Goal: Task Accomplishment & Management: Manage account settings

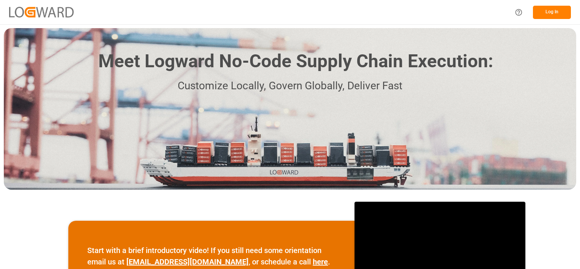
click at [545, 13] on button "Log In" at bounding box center [552, 12] width 38 height 13
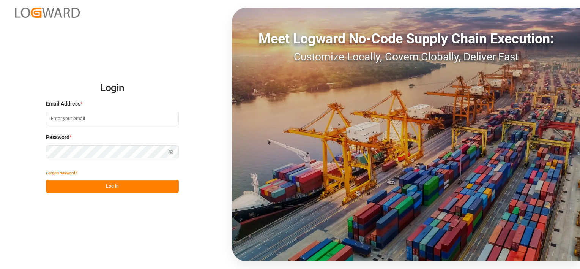
type input "denice.pretorius@leschaco.com"
click at [111, 186] on button "Log In" at bounding box center [112, 186] width 133 height 13
type input "[PERSON_NAME][EMAIL_ADDRESS][DOMAIN_NAME]"
click at [111, 187] on button "Log In" at bounding box center [112, 186] width 133 height 13
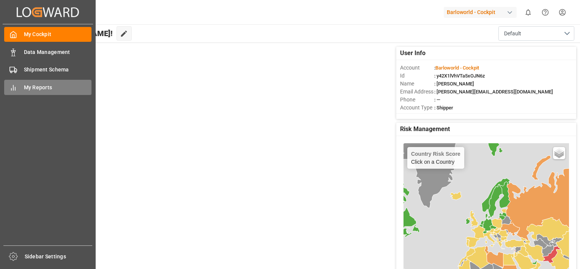
click at [19, 90] on div "My Reports My Reports" at bounding box center [47, 87] width 87 height 15
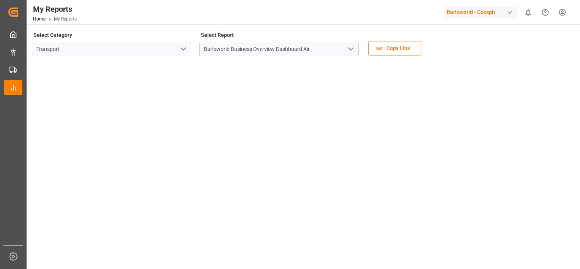
click at [350, 51] on icon "open menu" at bounding box center [350, 48] width 9 height 9
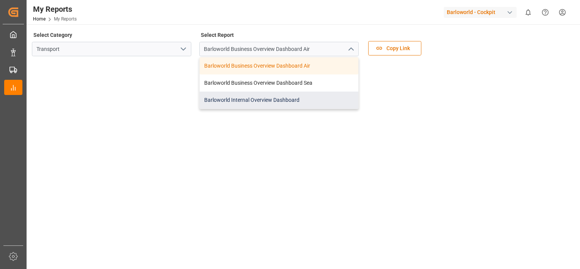
click at [252, 96] on div "Barloworld Internal Overview Dashboard" at bounding box center [279, 100] width 159 height 17
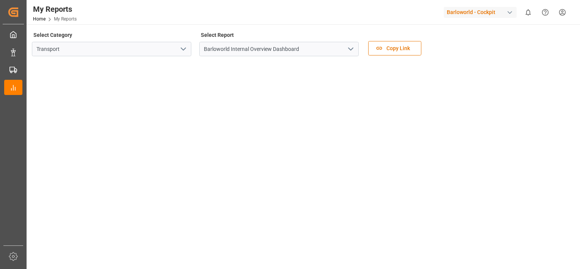
click at [345, 52] on button "open menu" at bounding box center [350, 49] width 11 height 12
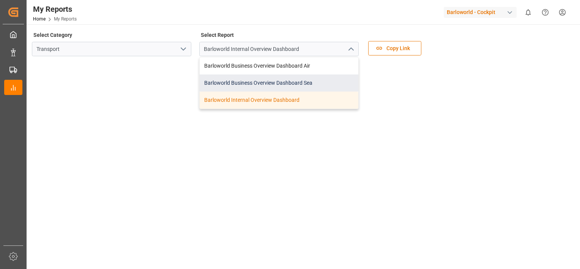
click at [269, 76] on div "Barloworld Business Overview Dashboard Sea" at bounding box center [279, 82] width 159 height 17
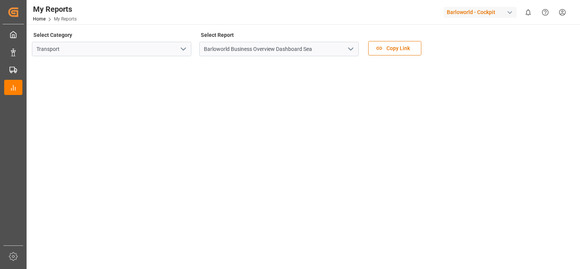
click at [352, 46] on icon "open menu" at bounding box center [350, 48] width 9 height 9
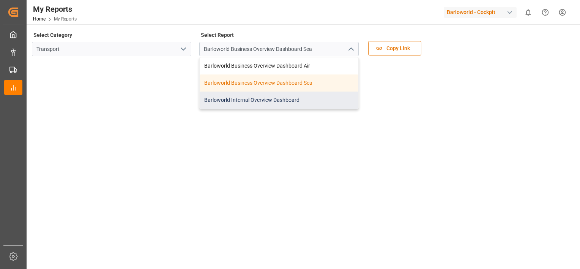
click at [231, 97] on div "Barloworld Internal Overview Dashboard" at bounding box center [279, 100] width 159 height 17
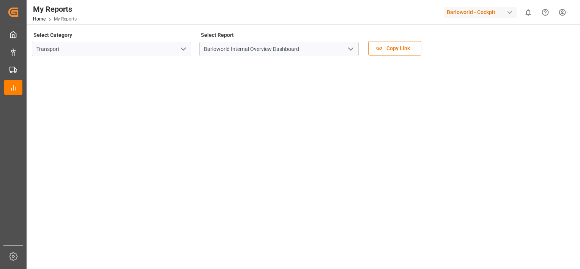
scroll to position [129, 0]
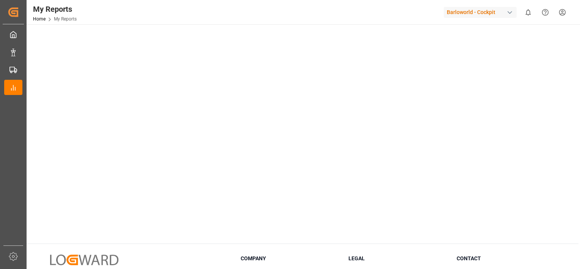
click at [568, 87] on tableau-viz at bounding box center [303, 85] width 540 height 304
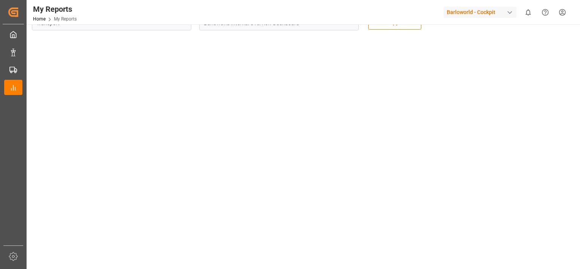
drag, startPoint x: 568, startPoint y: 87, endPoint x: 568, endPoint y: 32, distance: 55.1
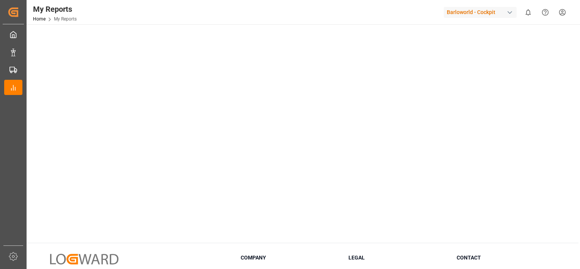
scroll to position [86, 0]
drag, startPoint x: 568, startPoint y: 106, endPoint x: 569, endPoint y: 9, distance: 97.2
drag, startPoint x: 570, startPoint y: 79, endPoint x: 569, endPoint y: 36, distance: 42.2
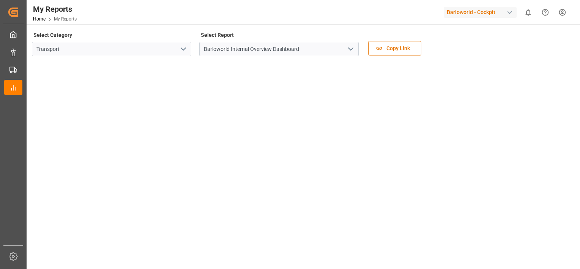
drag, startPoint x: 568, startPoint y: 110, endPoint x: 568, endPoint y: 87, distance: 23.5
click at [353, 48] on polyline "open menu" at bounding box center [351, 49] width 5 height 2
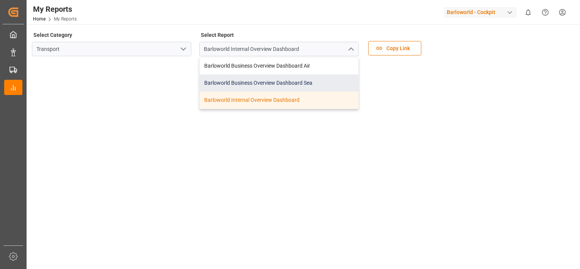
click at [239, 80] on div "Barloworld Business Overview Dashboard Sea" at bounding box center [279, 82] width 159 height 17
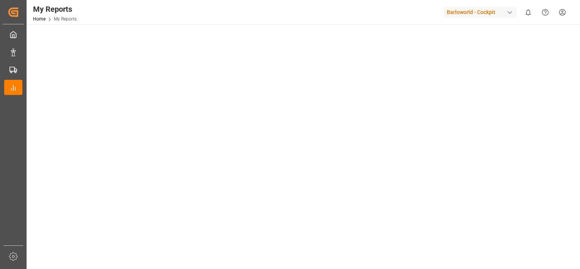
drag, startPoint x: 573, startPoint y: 161, endPoint x: 574, endPoint y: 202, distance: 40.3
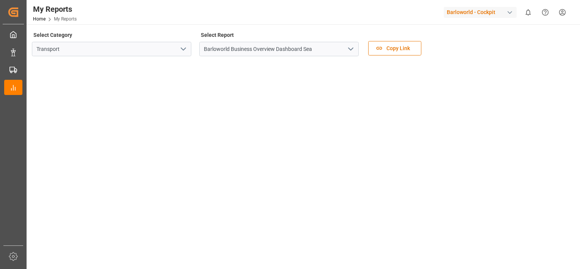
drag, startPoint x: 568, startPoint y: 105, endPoint x: 569, endPoint y: 39, distance: 66.1
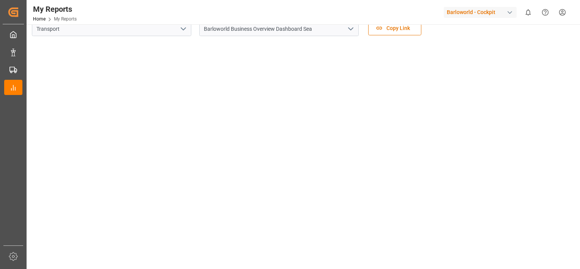
drag, startPoint x: 572, startPoint y: 94, endPoint x: 565, endPoint y: 45, distance: 49.1
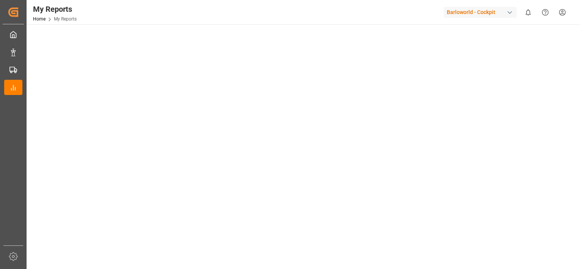
drag, startPoint x: 567, startPoint y: 151, endPoint x: 568, endPoint y: 196, distance: 44.4
drag, startPoint x: 572, startPoint y: 159, endPoint x: 571, endPoint y: 218, distance: 58.9
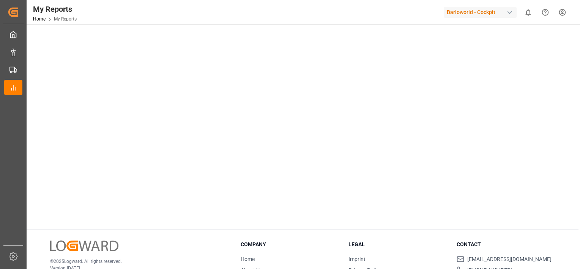
scroll to position [154, 0]
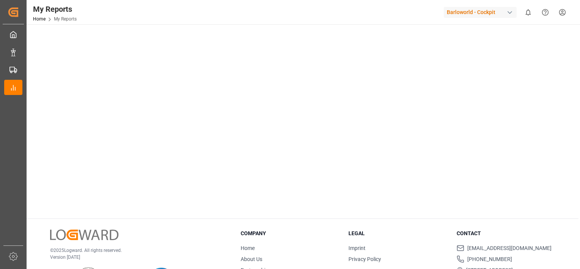
click at [568, 88] on tableau-viz at bounding box center [303, 60] width 540 height 304
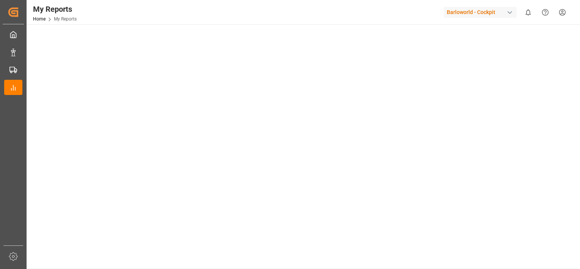
scroll to position [33, 0]
drag, startPoint x: 568, startPoint y: 88, endPoint x: 570, endPoint y: 20, distance: 68.7
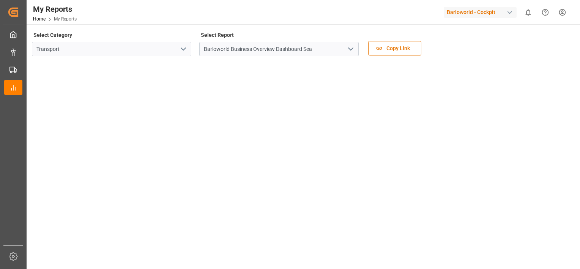
click at [353, 48] on polyline "open menu" at bounding box center [351, 49] width 5 height 2
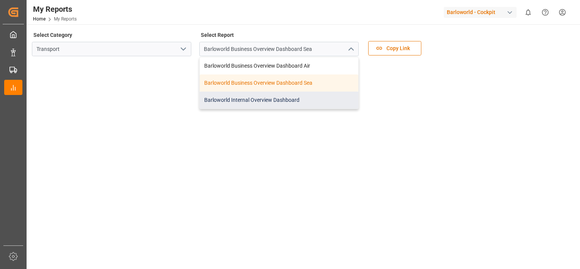
click at [262, 99] on div "Barloworld Internal Overview Dashboard" at bounding box center [279, 100] width 159 height 17
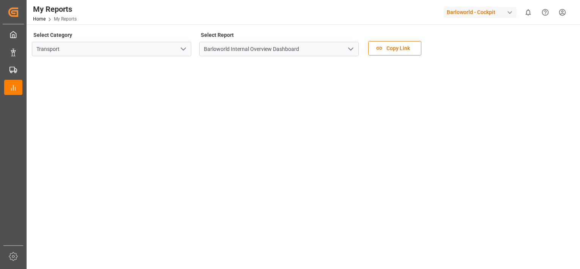
drag, startPoint x: 570, startPoint y: 101, endPoint x: 569, endPoint y: 47, distance: 53.5
drag, startPoint x: 574, startPoint y: 63, endPoint x: 570, endPoint y: 46, distance: 17.9
drag, startPoint x: 570, startPoint y: 73, endPoint x: 567, endPoint y: 47, distance: 26.4
drag, startPoint x: 566, startPoint y: 109, endPoint x: 573, endPoint y: 26, distance: 83.0
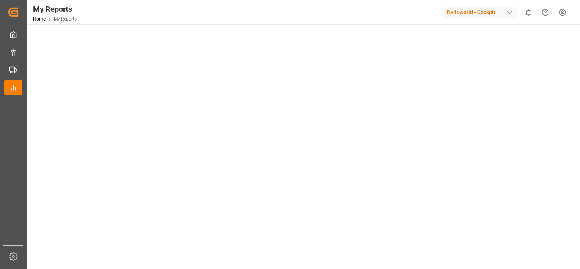
drag, startPoint x: 570, startPoint y: 96, endPoint x: 577, endPoint y: 43, distance: 54.3
drag, startPoint x: 574, startPoint y: 96, endPoint x: 578, endPoint y: 47, distance: 48.8
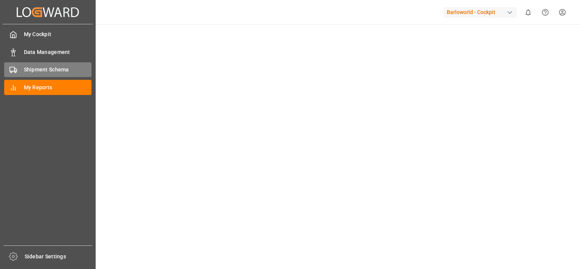
click at [41, 65] on div "Shipment Schema Shipment Schema" at bounding box center [47, 69] width 87 height 15
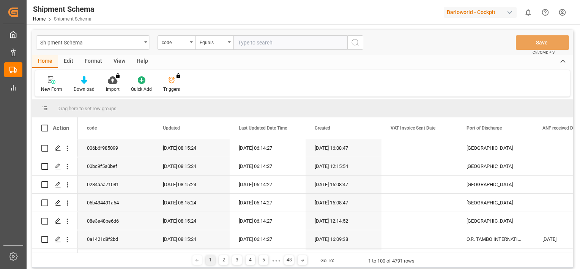
click at [192, 42] on icon "open menu" at bounding box center [191, 42] width 3 height 2
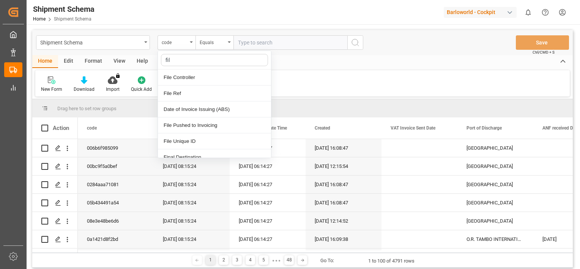
type input "file"
click at [192, 90] on div "File Ref" at bounding box center [214, 93] width 113 height 16
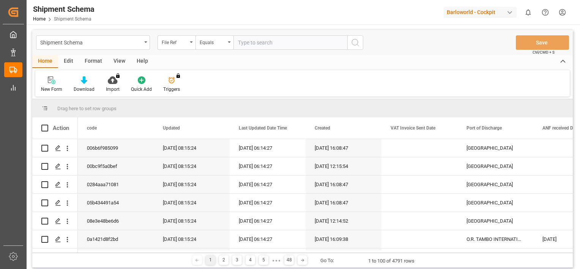
click at [270, 44] on input "text" at bounding box center [291, 42] width 114 height 14
paste input "250804810027"
type input "250804810027"
click at [353, 42] on icon "search button" at bounding box center [355, 42] width 9 height 9
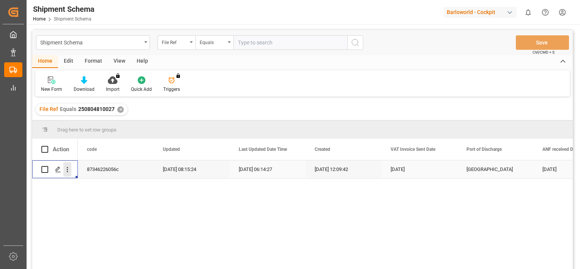
click at [68, 169] on icon "open menu" at bounding box center [67, 170] width 8 height 8
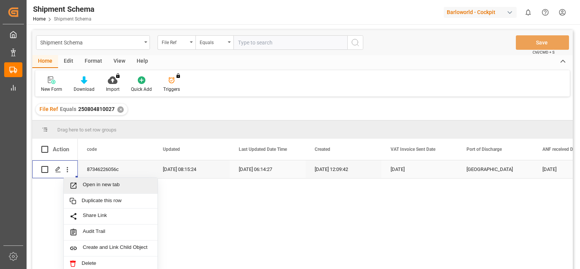
click at [93, 182] on span "Open in new tab" at bounding box center [117, 185] width 69 height 8
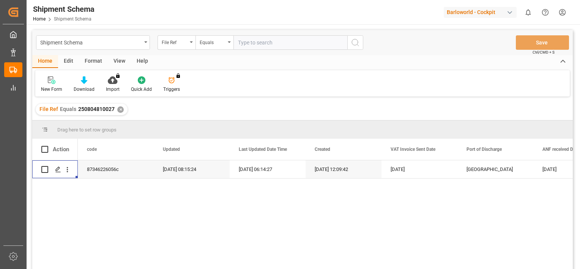
click at [121, 108] on div "✕" at bounding box center [120, 109] width 6 height 6
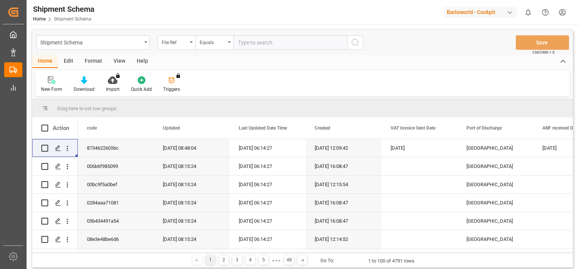
click at [257, 43] on input "text" at bounding box center [291, 42] width 114 height 14
paste input "250804810028"
type input "250804810028"
click at [356, 43] on icon "search button" at bounding box center [355, 42] width 9 height 9
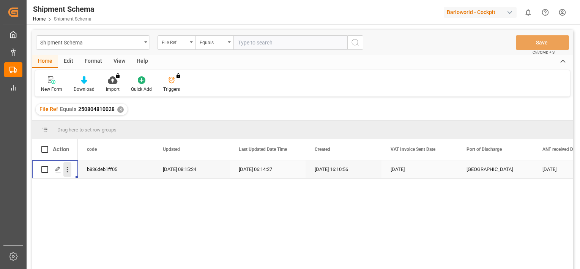
click at [67, 172] on icon "open menu" at bounding box center [68, 169] width 2 height 5
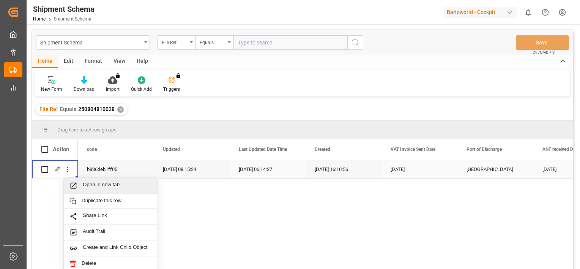
click at [94, 184] on span "Open in new tab" at bounding box center [117, 185] width 69 height 8
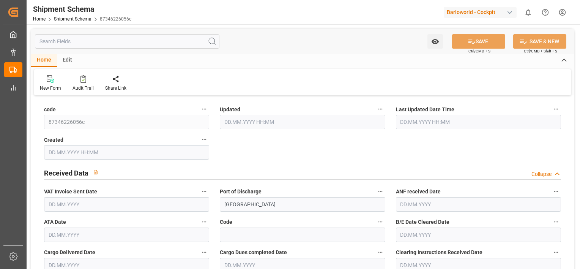
type input "9318125"
type input "32"
type input "4"
type input "2025"
type input "3462"
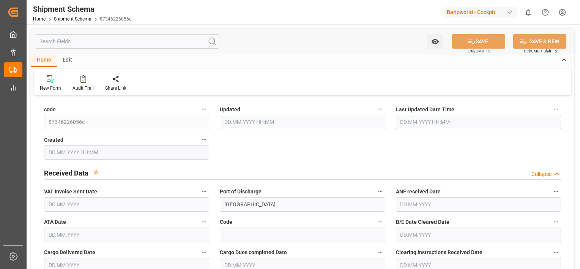
type input "3462"
type input "1"
type input "0"
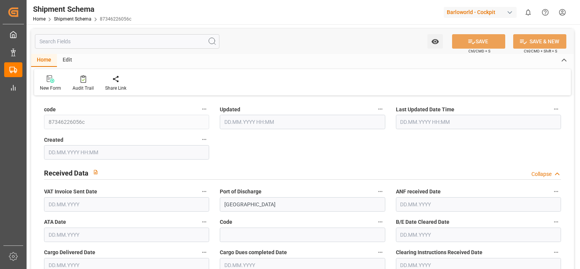
type input "176246.1"
type input "0"
type input "15.08.2025 06:15"
type input "15.08.2025 06:14"
type input "16.07.2025 10:09"
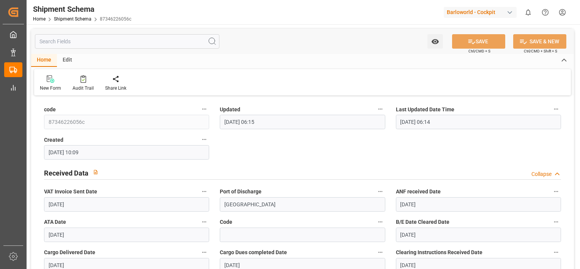
type input "[DATE]"
type input "06.08.2025"
type input "[DATE]"
type input "12.08.2025"
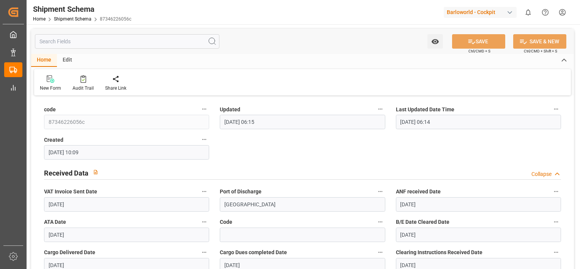
type input "[DATE]"
type input "16.07.2025"
type input "03.08.2025"
type input "12.08.2025"
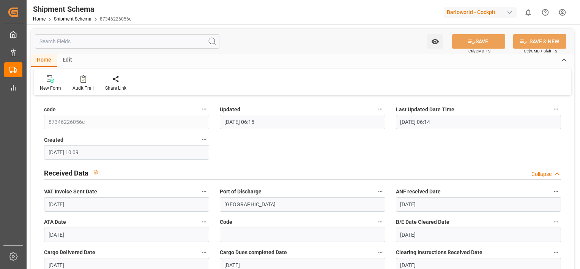
type input "13.08.2025"
type input "06.08.2025"
type input "04.08.2025"
type input "[DATE]"
type input "09.08.2025"
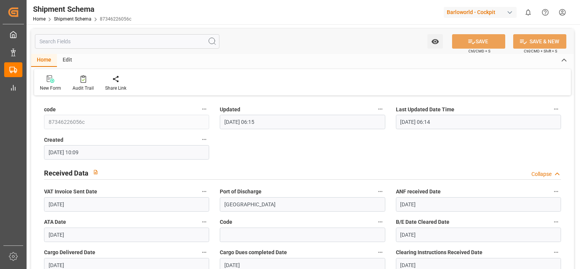
type input "27.07.2025"
type input "06.08.2025"
type input "12.07.2025"
type input "12.08.2025"
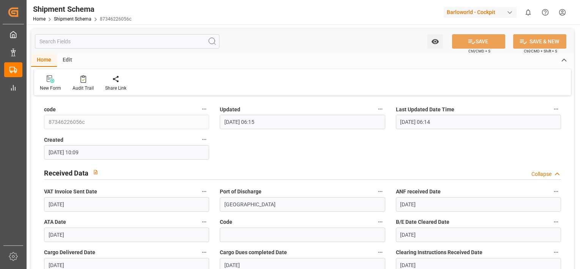
type input "12.07.2025"
type input "16.07.2025 00:00"
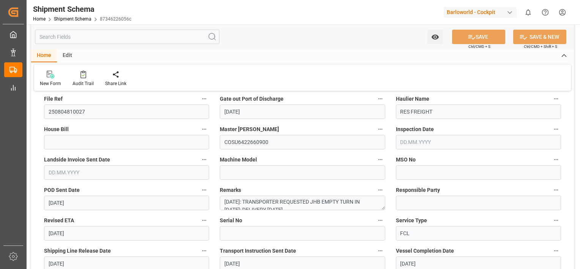
scroll to position [248, 0]
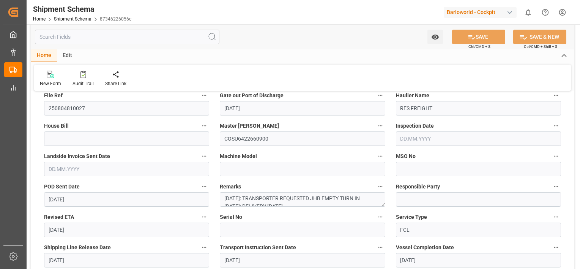
drag, startPoint x: 327, startPoint y: 155, endPoint x: 327, endPoint y: 167, distance: 11.8
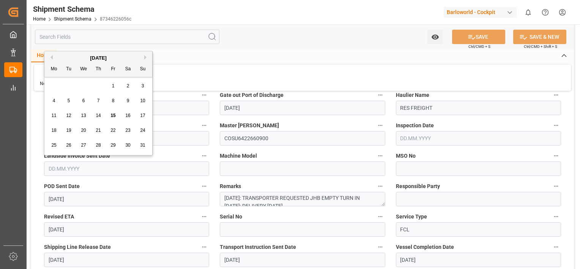
click at [87, 168] on input "text" at bounding box center [126, 168] width 165 height 14
click at [84, 117] on span "13" at bounding box center [83, 115] width 5 height 5
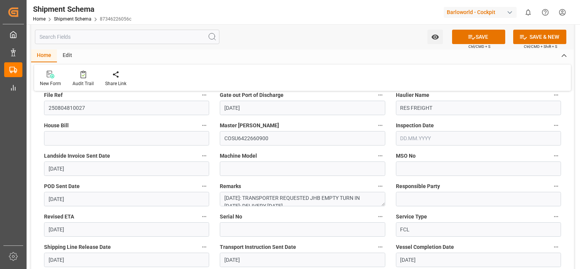
type input "13.08.2025"
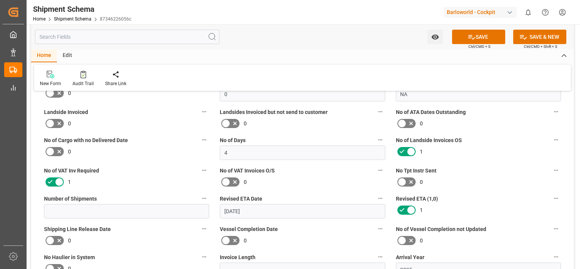
drag, startPoint x: 213, startPoint y: 131, endPoint x: 210, endPoint y: 155, distance: 24.4
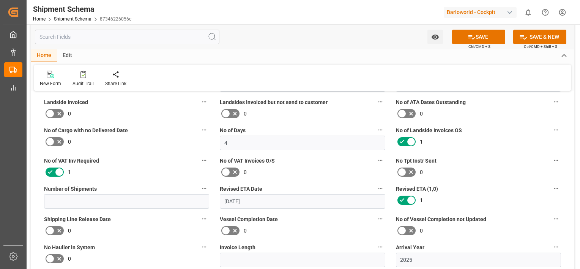
click at [410, 140] on icon at bounding box center [411, 141] width 9 height 9
click at [0, 0] on input "checkbox" at bounding box center [0, 0] width 0 height 0
click at [410, 199] on icon at bounding box center [411, 200] width 9 height 9
click at [0, 0] on input "checkbox" at bounding box center [0, 0] width 0 height 0
click at [58, 170] on icon at bounding box center [59, 172] width 4 height 4
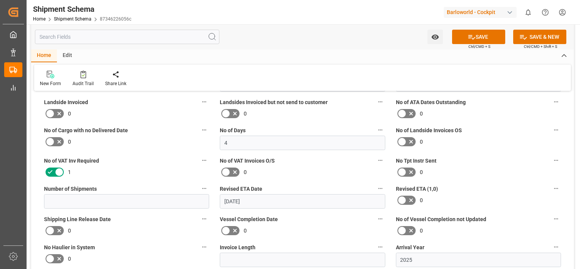
click at [0, 0] on input "checkbox" at bounding box center [0, 0] width 0 height 0
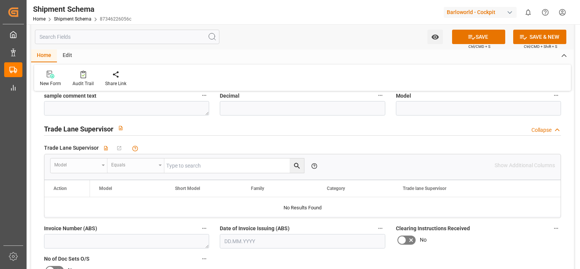
scroll to position [876, 0]
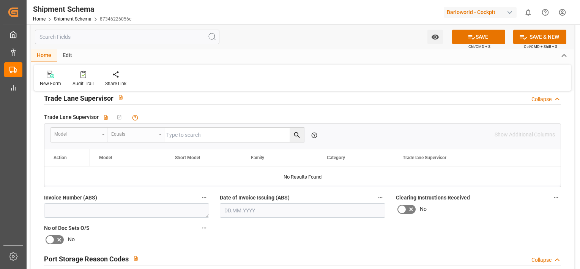
drag, startPoint x: 212, startPoint y: 143, endPoint x: 210, endPoint y: 179, distance: 36.5
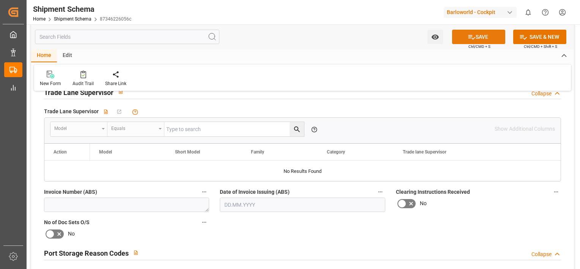
click at [488, 34] on button "SAVE" at bounding box center [478, 37] width 53 height 14
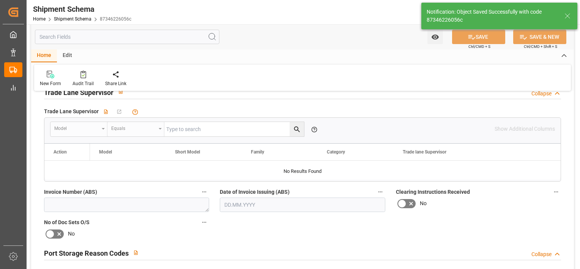
type input "15.08.2025 06:48"
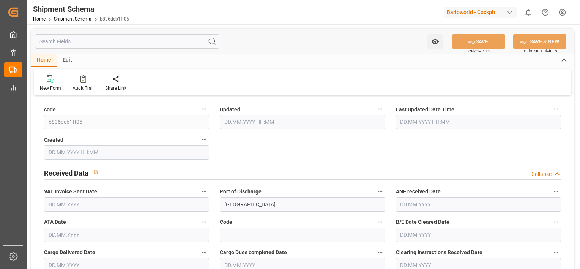
type input "15.08.2025 06:15"
type input "15.08.2025 06:14"
type input "16.07.2025 14:10"
type input "06.08.2025"
type input "[DATE]"
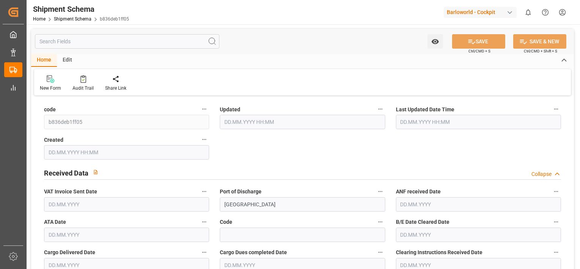
type input "10.08.2025"
type input "05.08.2025"
type input "12.08.2025"
type input "[DATE]"
type input "16.07.2025"
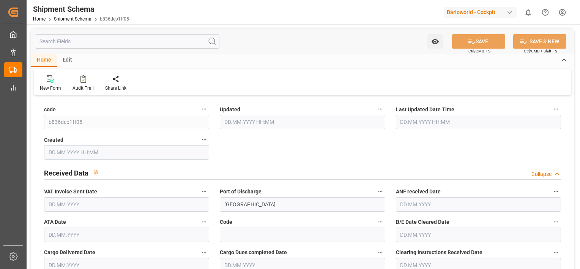
type input "16.07.2025"
type input "09.08.2025"
type input "12.08.2025"
type input "13.08.2025"
type input "09.08.2025"
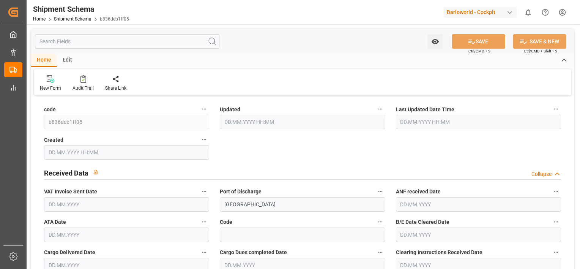
type input "06.08.2025"
type input "05.08.2025"
type input "13.08.2025"
type input "[DATE]"
type input "09.08.2025"
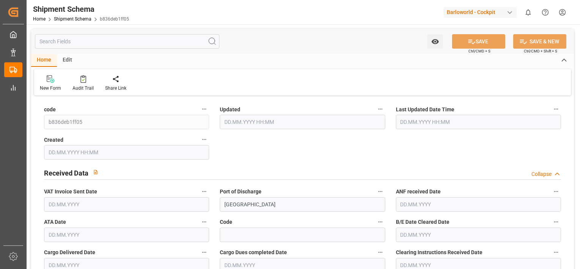
type input "06.07.2025"
type input "13.08.2025"
type input "06.07.2025"
type input "16.07.2025 00:00"
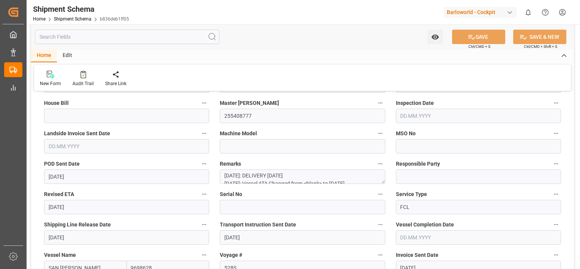
drag, startPoint x: 238, startPoint y: 152, endPoint x: 227, endPoint y: 162, distance: 14.5
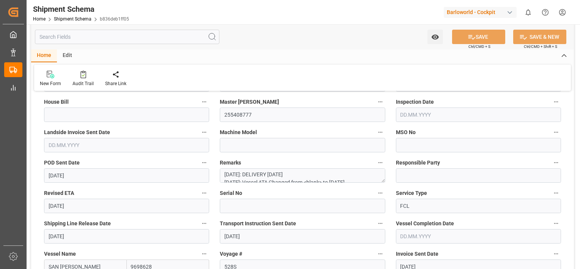
click at [66, 143] on input "text" at bounding box center [126, 145] width 165 height 14
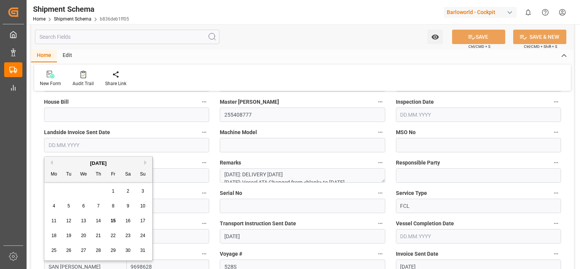
click at [85, 222] on span "13" at bounding box center [83, 220] width 5 height 5
type input "13.08.2025"
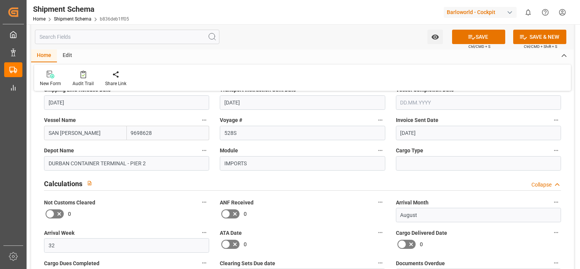
scroll to position [406, 0]
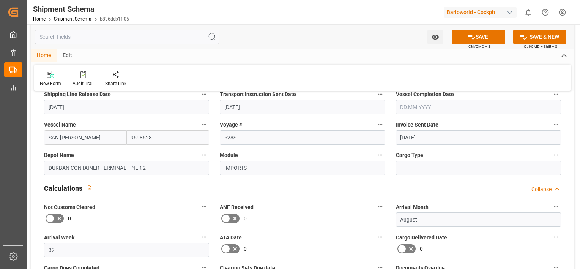
drag, startPoint x: 394, startPoint y: 114, endPoint x: 392, endPoint y: 105, distance: 9.7
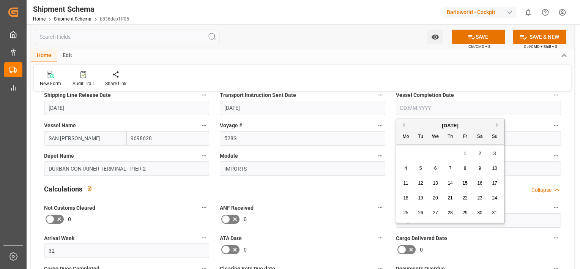
click at [426, 104] on input "text" at bounding box center [478, 108] width 165 height 14
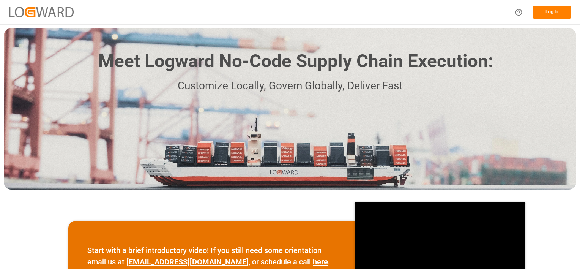
click at [555, 7] on button "Log In" at bounding box center [552, 12] width 38 height 13
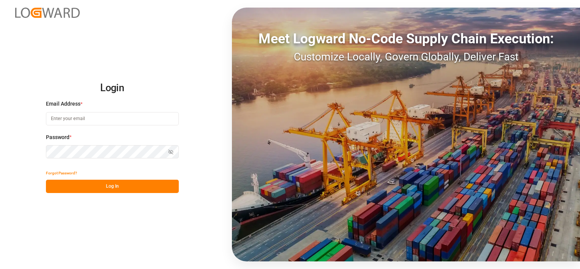
type input "[PERSON_NAME][EMAIL_ADDRESS][DOMAIN_NAME]"
click at [125, 180] on button "Log In" at bounding box center [112, 186] width 133 height 13
type input "[PERSON_NAME][EMAIL_ADDRESS][DOMAIN_NAME]"
click at [105, 187] on button "Log In" at bounding box center [112, 186] width 133 height 13
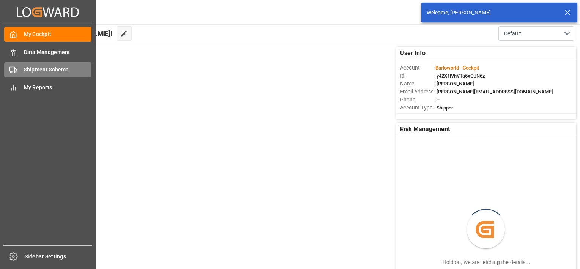
click at [46, 71] on span "Shipment Schema" at bounding box center [58, 70] width 68 height 8
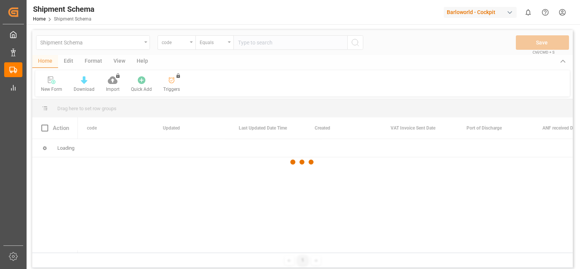
click at [192, 43] on div at bounding box center [302, 162] width 541 height 264
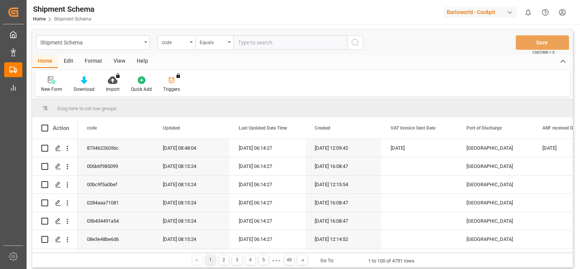
click at [192, 43] on icon "open menu" at bounding box center [191, 42] width 3 height 2
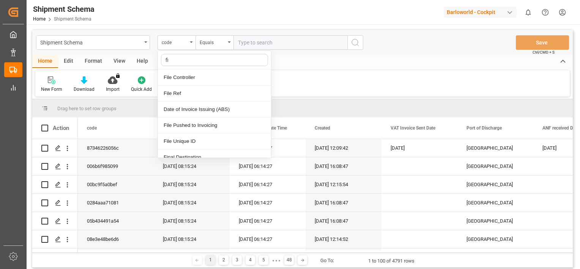
type input "fil"
click at [190, 92] on div "File Ref" at bounding box center [214, 93] width 113 height 16
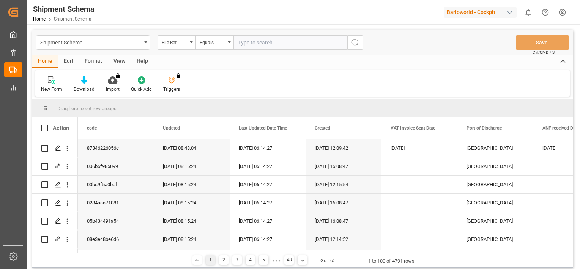
click at [264, 44] on input "text" at bounding box center [291, 42] width 114 height 14
type input "250704810414"
click at [355, 43] on icon "search button" at bounding box center [355, 42] width 9 height 9
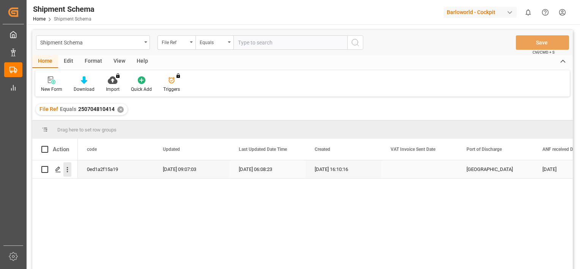
click at [69, 165] on button "open menu" at bounding box center [67, 169] width 8 height 14
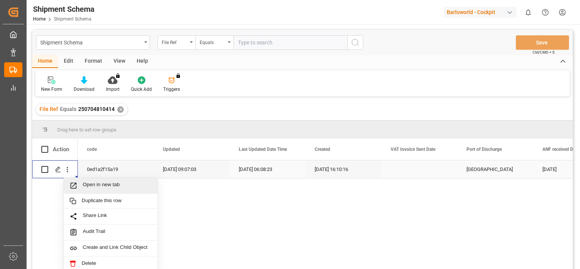
click at [112, 186] on span "Open in new tab" at bounding box center [117, 185] width 69 height 8
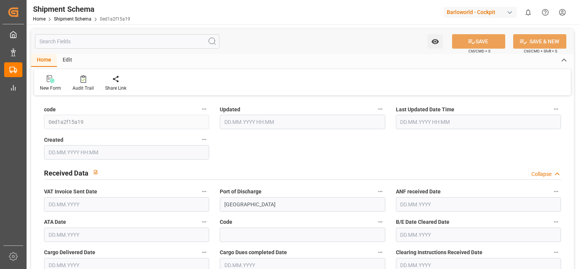
type input "9610444"
type input "31"
type input "0"
type input "2025"
type input "15900"
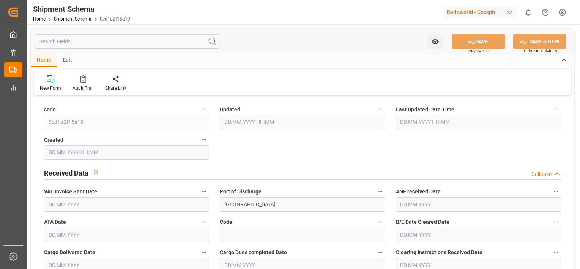
type input "15900"
type input "1"
type input "0"
type input "290598.9"
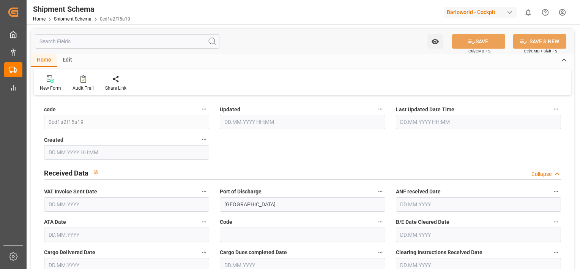
type input "523078.05"
type input "0"
type input "[DATE] 07:07"
type input "[DATE] 06:08"
type input "[DATE] 14:10"
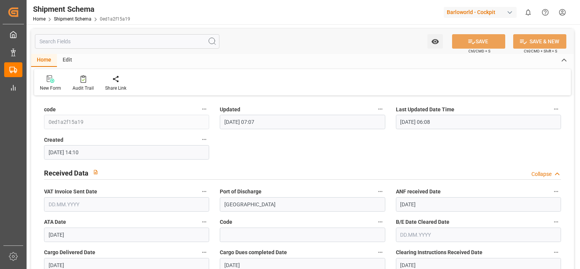
type input "[DATE]"
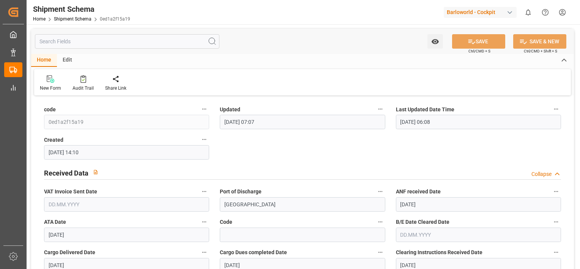
type input "[DATE]"
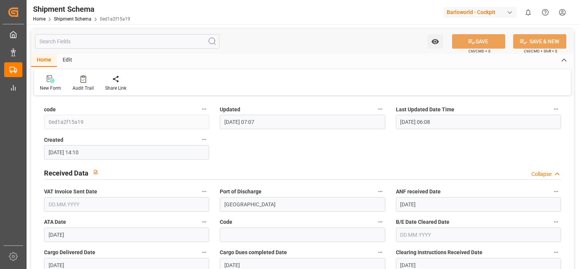
type input "[DATE]"
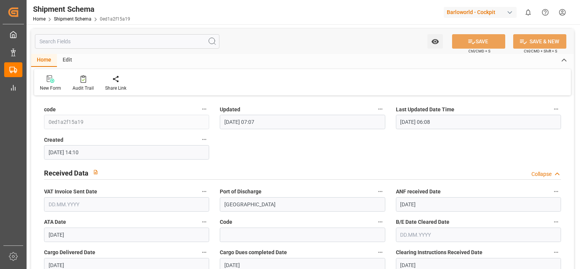
type input "[DATE]"
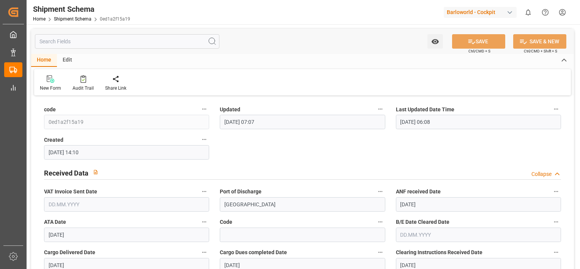
type input "[DATE] 00:00"
type input "[DATE]"
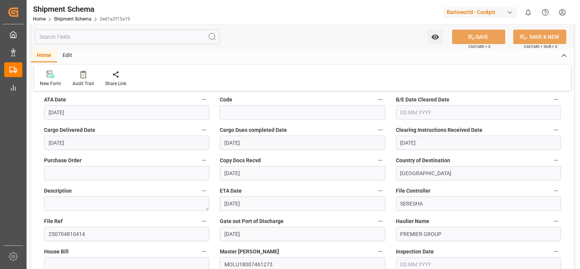
scroll to position [114, 0]
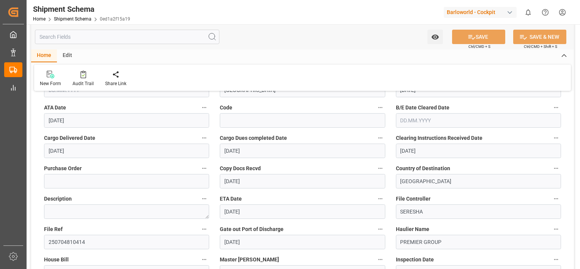
drag, startPoint x: 390, startPoint y: 153, endPoint x: 389, endPoint y: 136, distance: 17.1
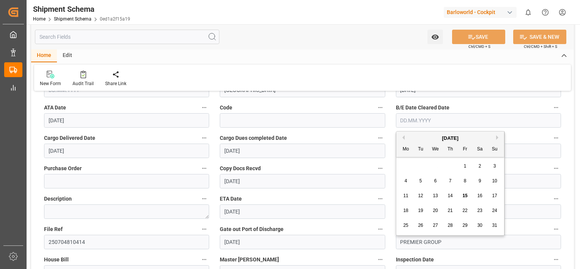
click at [424, 117] on input "text" at bounding box center [478, 120] width 165 height 14
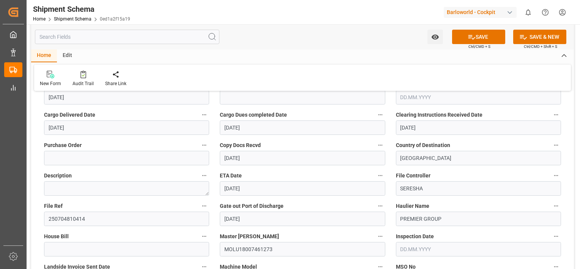
scroll to position [138, 0]
click at [428, 96] on input "text" at bounding box center [478, 96] width 165 height 14
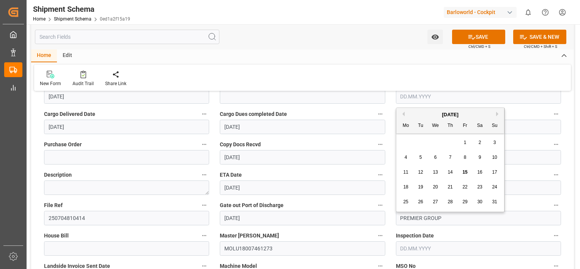
click at [404, 114] on button "Previous Month" at bounding box center [402, 114] width 5 height 5
click at [437, 202] on span "30" at bounding box center [435, 201] width 5 height 5
type input "[DATE]"
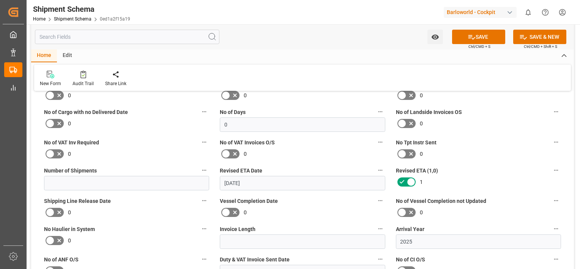
scroll to position [715, 0]
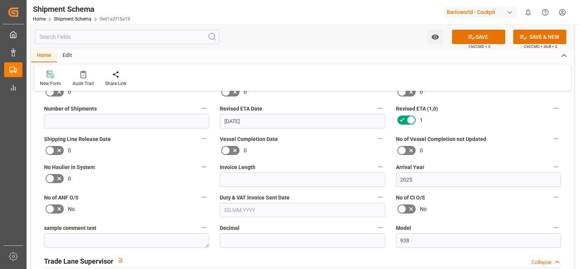
drag, startPoint x: 387, startPoint y: 134, endPoint x: 385, endPoint y: 178, distance: 44.8
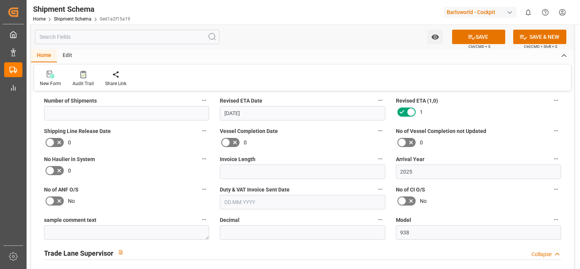
click at [411, 110] on icon at bounding box center [411, 111] width 9 height 9
click at [0, 0] on input "checkbox" at bounding box center [0, 0] width 0 height 0
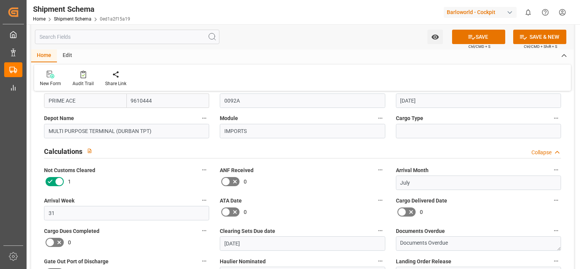
scroll to position [409, 0]
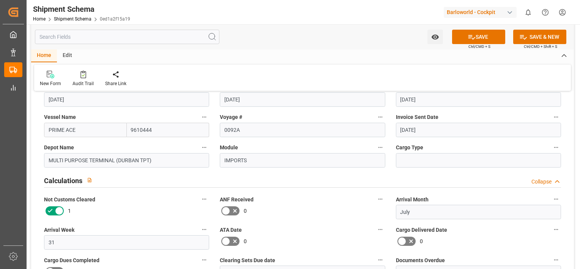
drag, startPoint x: 391, startPoint y: 109, endPoint x: 393, endPoint y: 70, distance: 39.5
click at [56, 210] on icon at bounding box center [59, 210] width 9 height 9
click at [0, 0] on input "checkbox" at bounding box center [0, 0] width 0 height 0
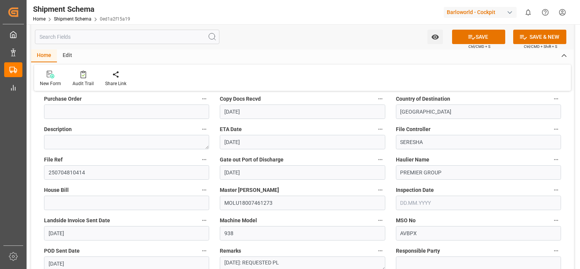
drag, startPoint x: 386, startPoint y: 150, endPoint x: 390, endPoint y: 112, distance: 37.8
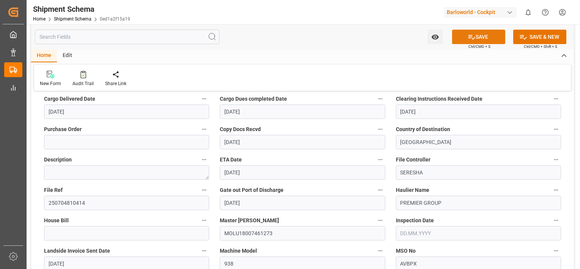
click at [478, 38] on button "SAVE" at bounding box center [478, 37] width 53 height 14
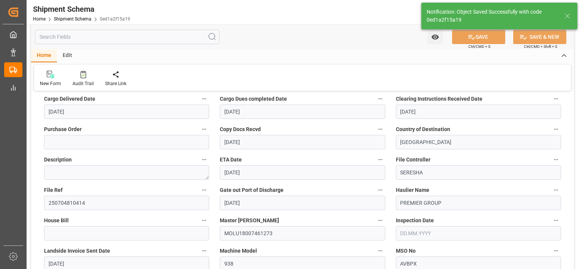
type input "[DATE] 07:17"
